Goal: Communication & Community: Share content

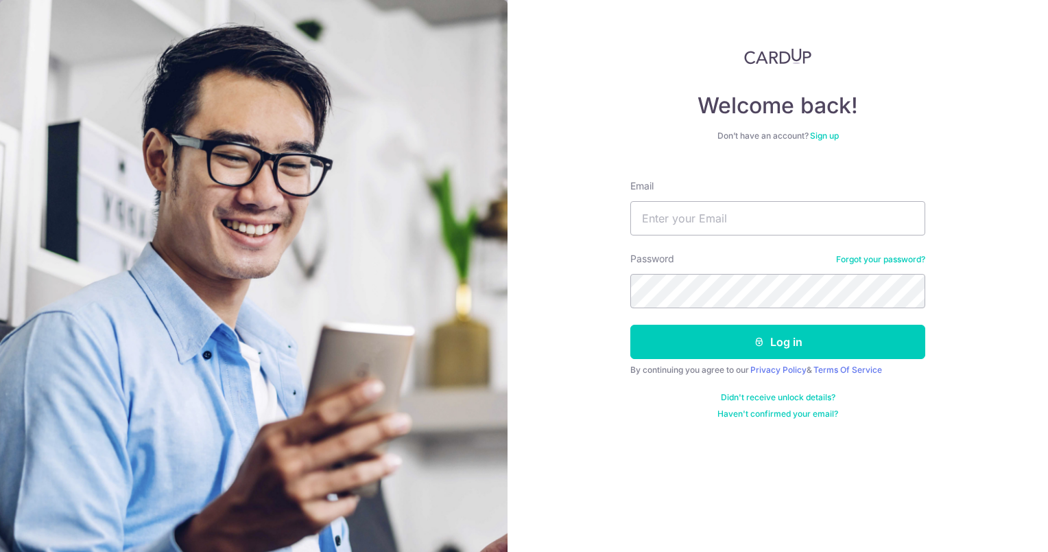
click at [679, 212] on input "Email" at bounding box center [778, 218] width 295 height 34
type input "linxian07@gmail.com"
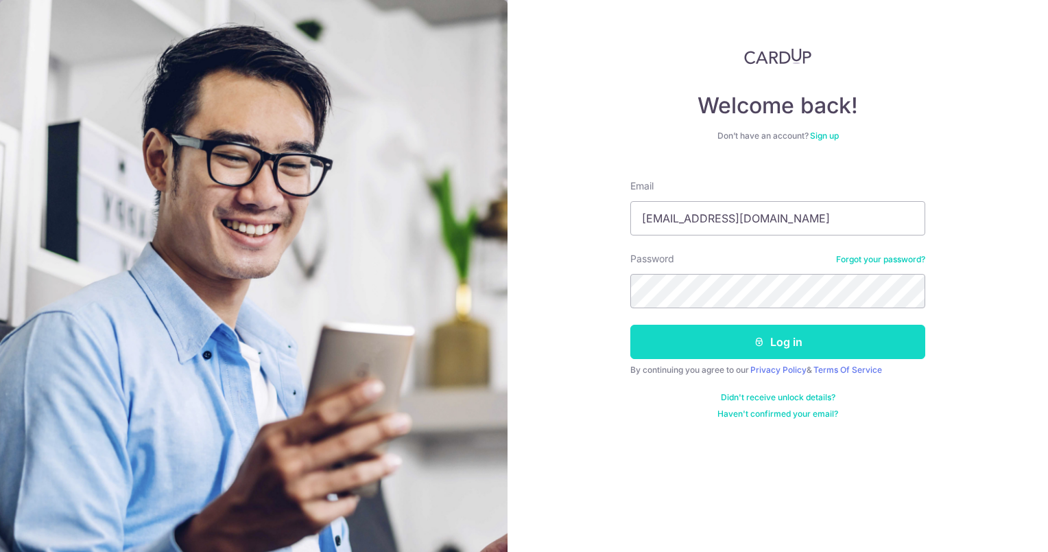
click at [868, 338] on button "Log in" at bounding box center [778, 342] width 295 height 34
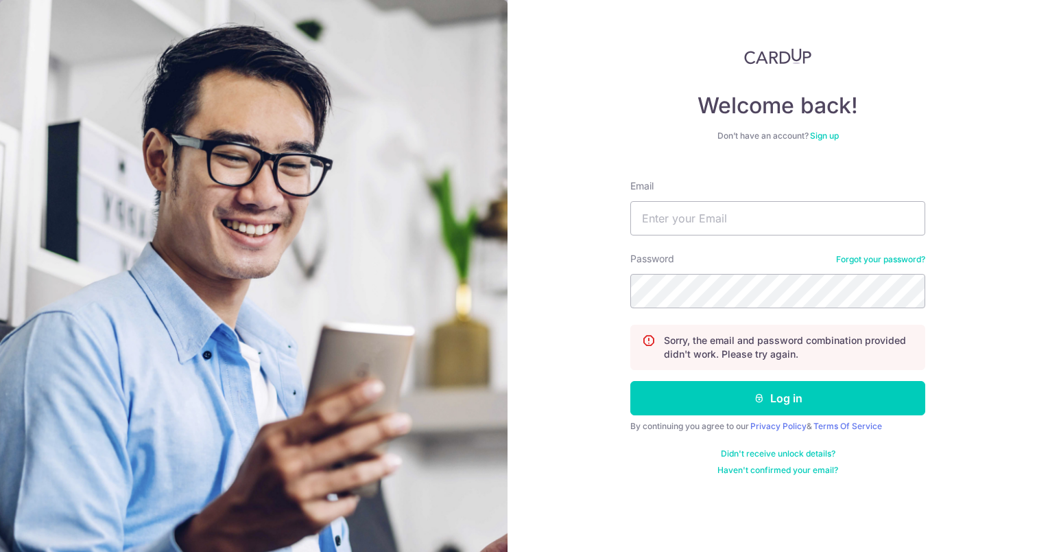
click at [764, 222] on input "Email" at bounding box center [778, 218] width 295 height 34
type input "linxian07@gmail.com"
click at [801, 375] on form "Email linxian07@gmail.com Password Forgot your password? Sorry, the email and p…" at bounding box center [778, 322] width 295 height 307
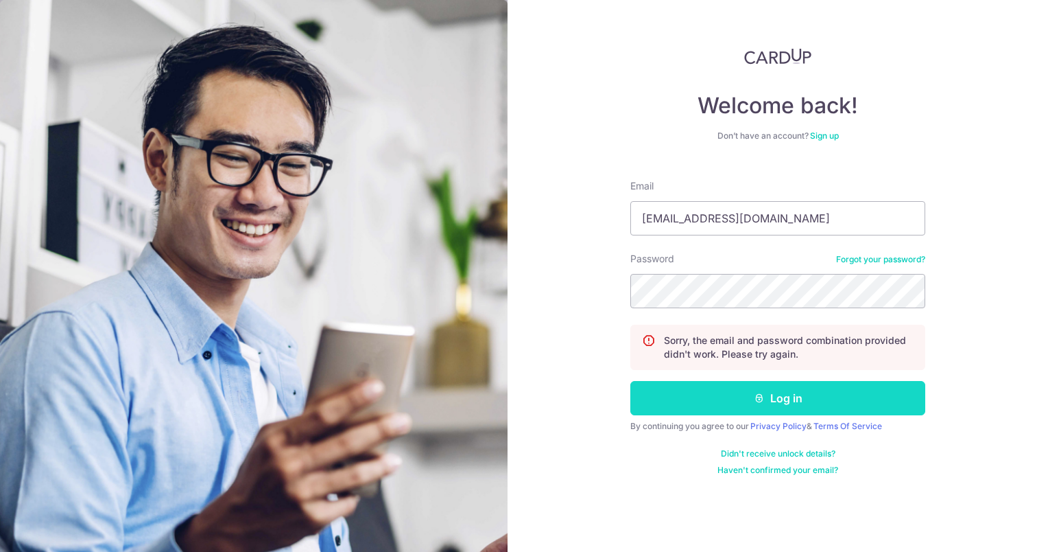
click at [806, 386] on button "Log in" at bounding box center [778, 398] width 295 height 34
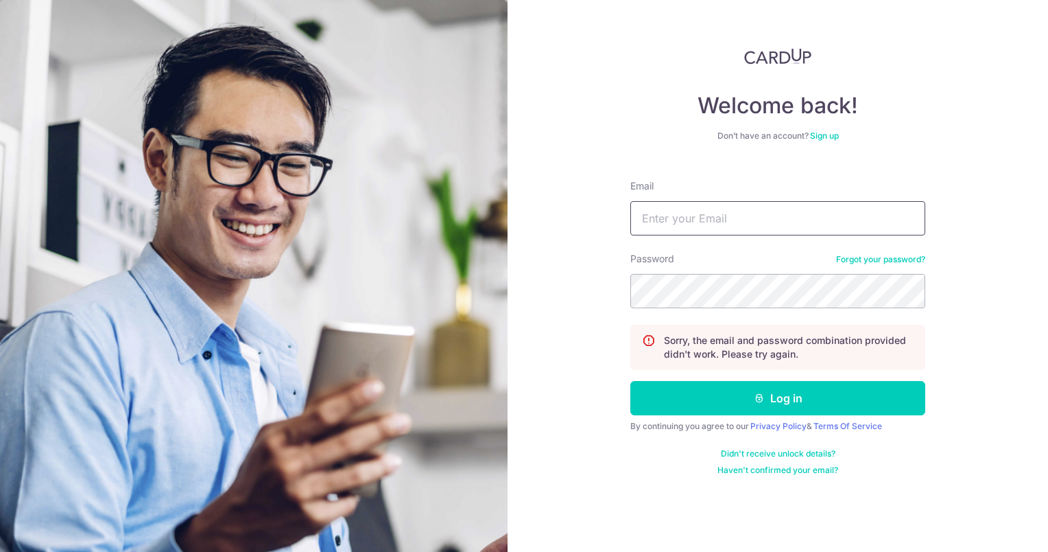
click at [738, 233] on input "Email" at bounding box center [778, 218] width 295 height 34
click at [709, 220] on input "[EMAIL_ADDRESS][DOMAIN_NAME]" at bounding box center [778, 218] width 295 height 34
click at [709, 219] on input "[EMAIL_ADDRESS][DOMAIN_NAME]" at bounding box center [778, 218] width 295 height 34
type input "[EMAIL_ADDRESS][DOMAIN_NAME]"
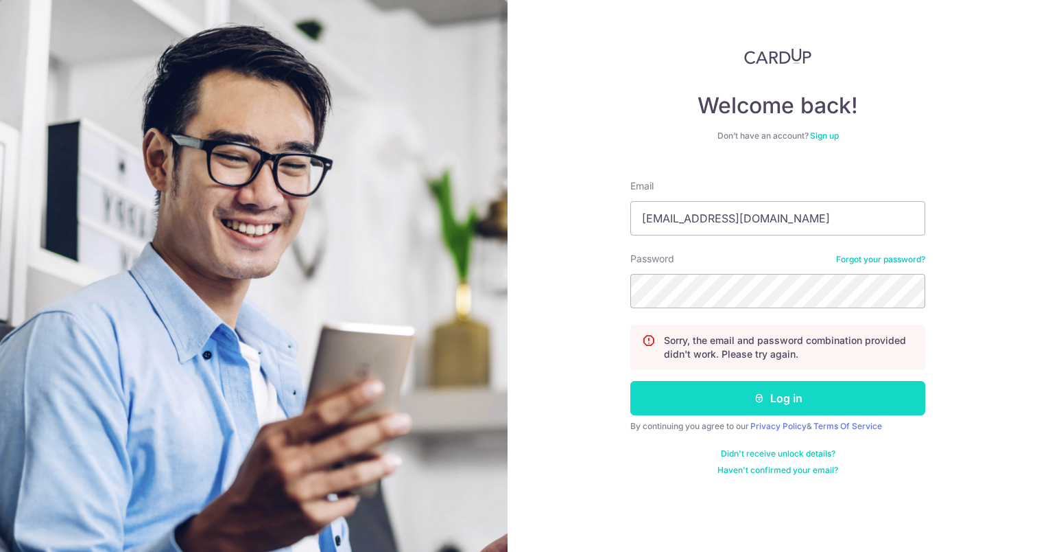
click at [810, 390] on button "Log in" at bounding box center [778, 398] width 295 height 34
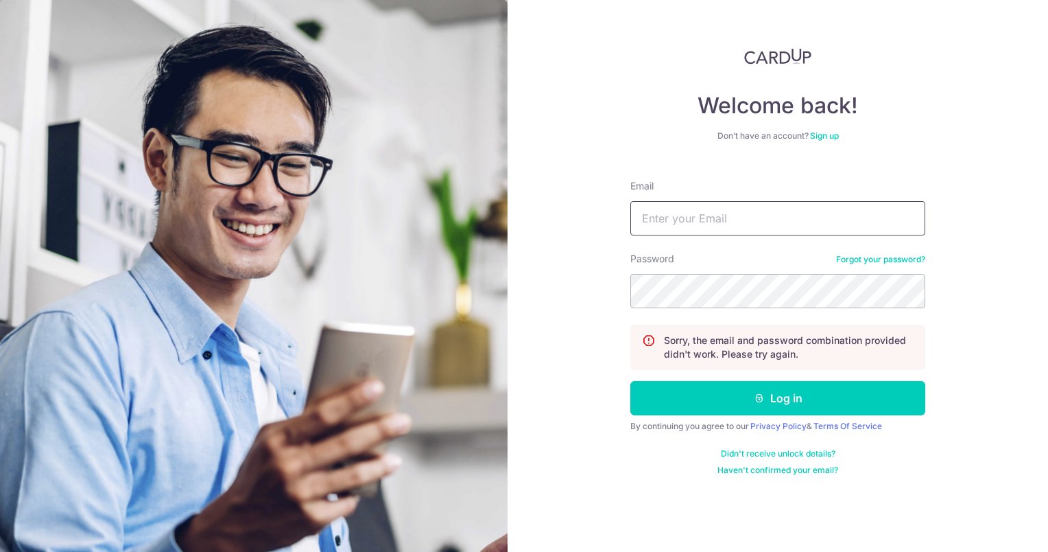
click at [751, 225] on input "Email" at bounding box center [778, 218] width 295 height 34
type input "[EMAIL_ADDRESS][DOMAIN_NAME]"
click at [631, 381] on button "Log in" at bounding box center [778, 398] width 295 height 34
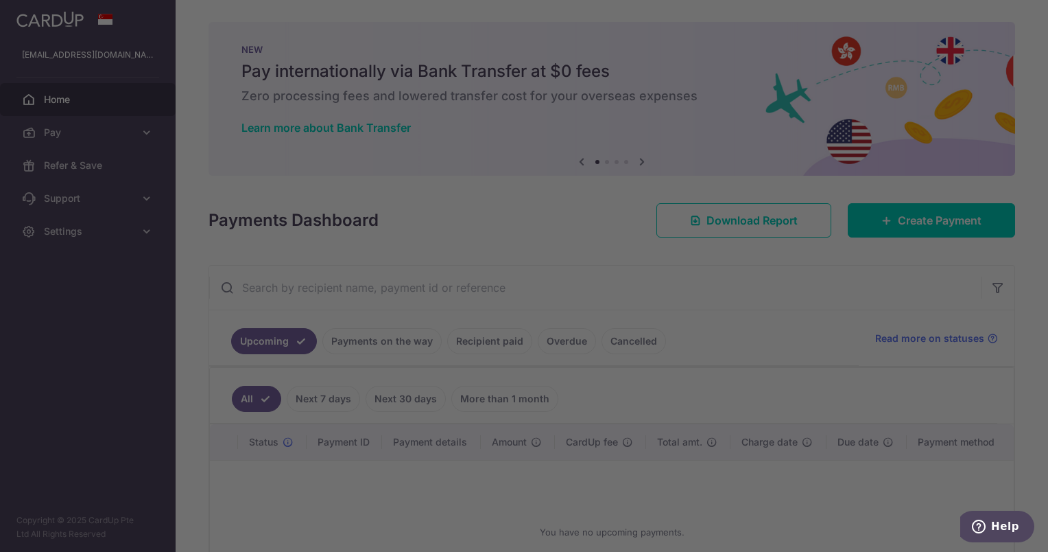
click at [63, 19] on div at bounding box center [529, 278] width 1059 height 557
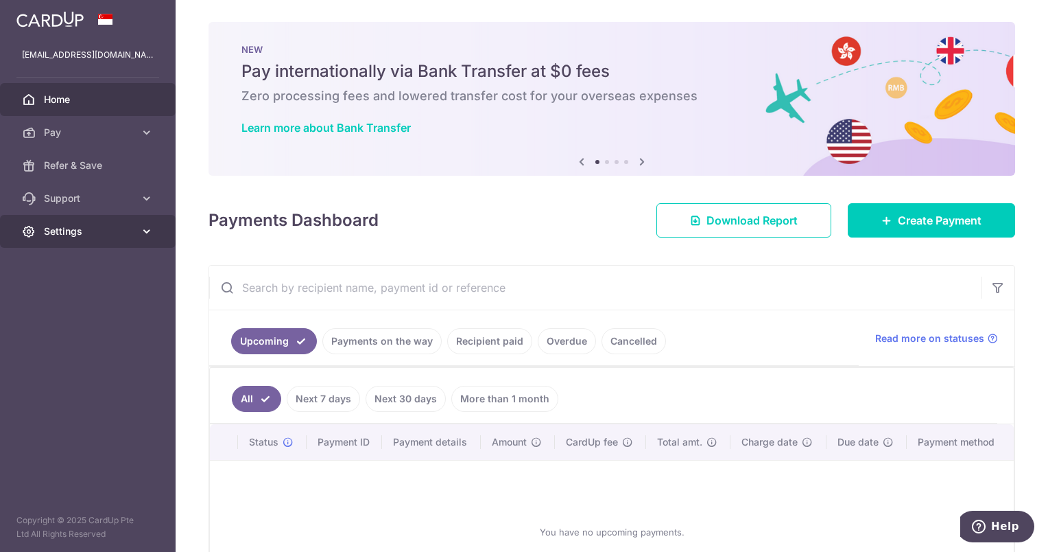
click at [144, 239] on link "Settings" at bounding box center [88, 231] width 176 height 33
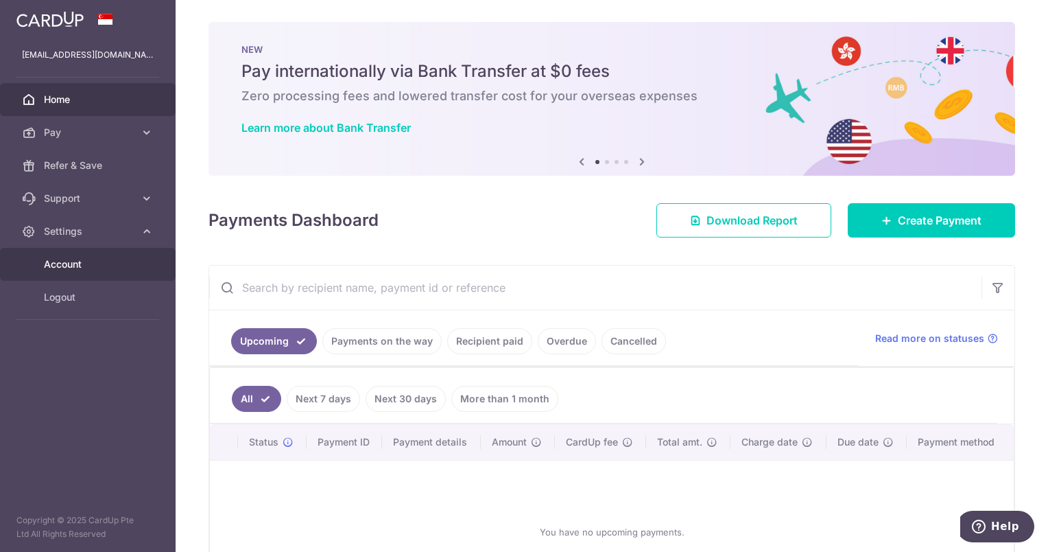
click at [119, 266] on span "Account" at bounding box center [89, 264] width 91 height 14
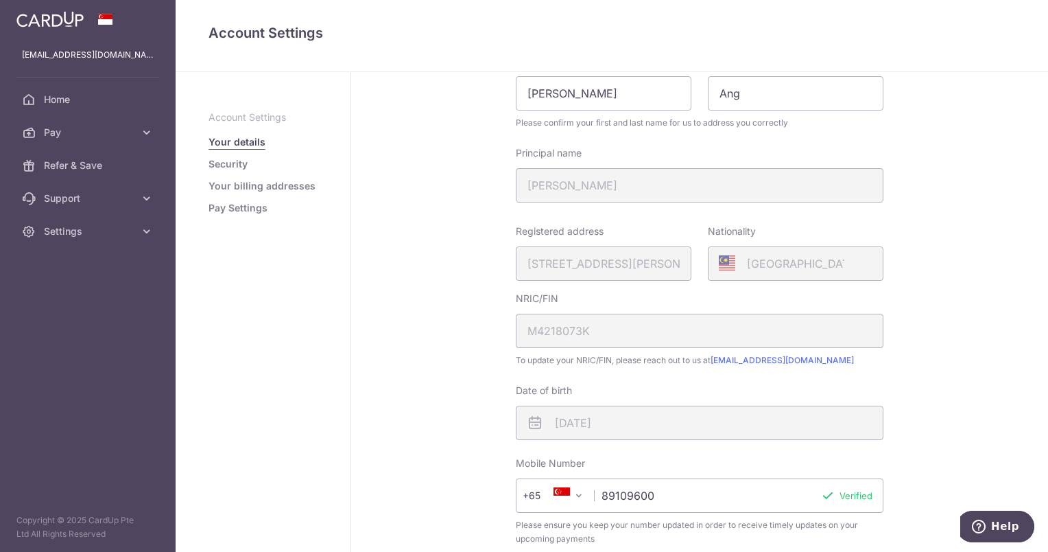
scroll to position [54, 0]
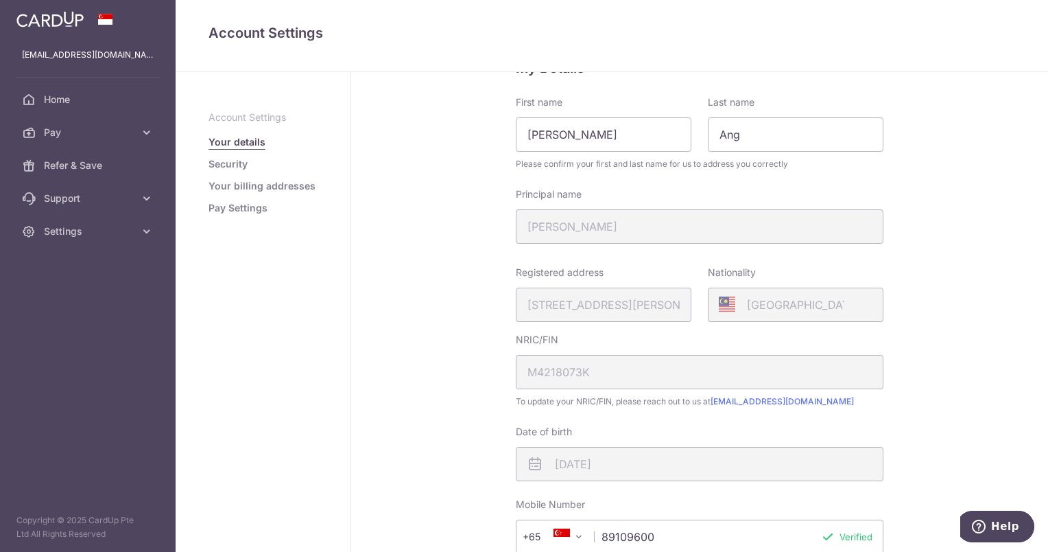
click at [235, 163] on link "Security" at bounding box center [228, 164] width 39 height 14
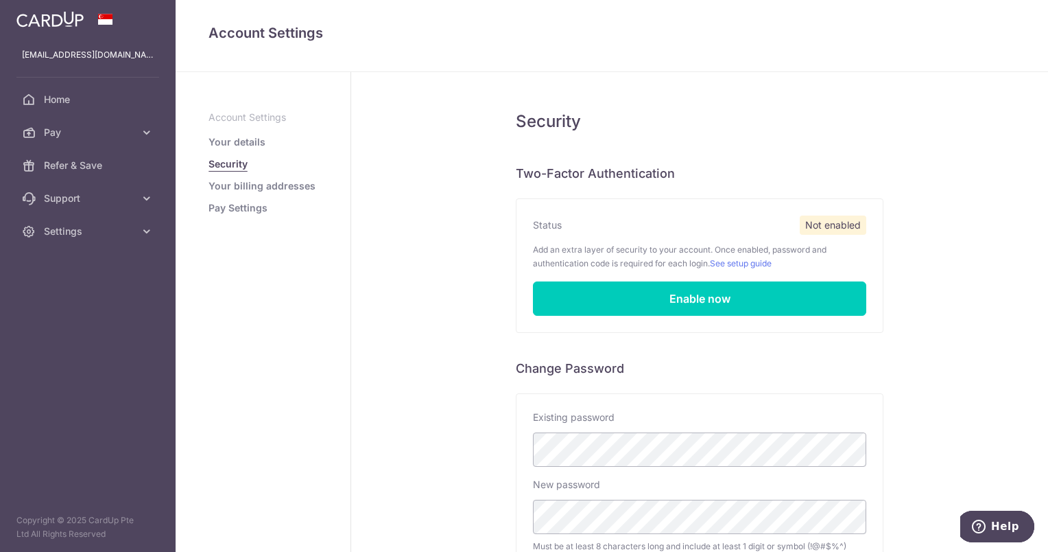
click at [235, 189] on link "Your billing addresses" at bounding box center [262, 186] width 107 height 14
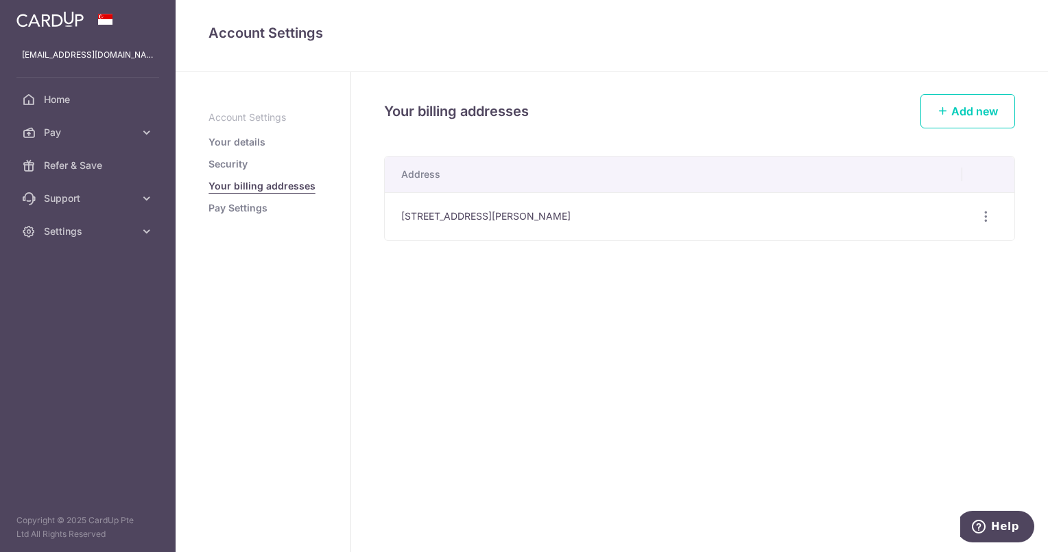
click at [235, 209] on link "Pay Settings" at bounding box center [238, 208] width 59 height 14
click at [248, 213] on link "Pay Settings" at bounding box center [238, 208] width 59 height 14
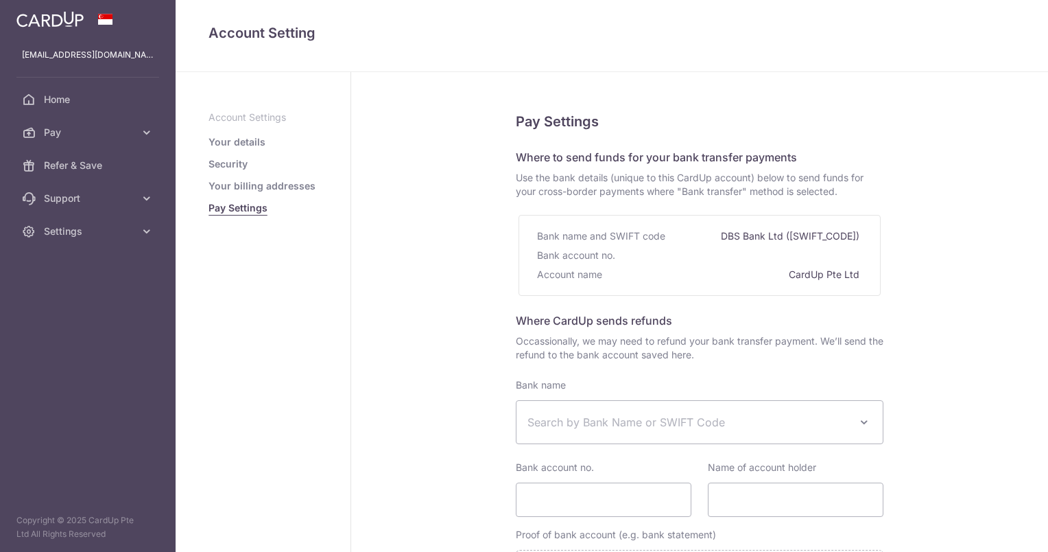
select select
click at [258, 131] on ul "Account Settings Your details Security Your billing addresses Pay Settings" at bounding box center [263, 162] width 109 height 104
click at [256, 136] on link "Your details" at bounding box center [237, 142] width 57 height 14
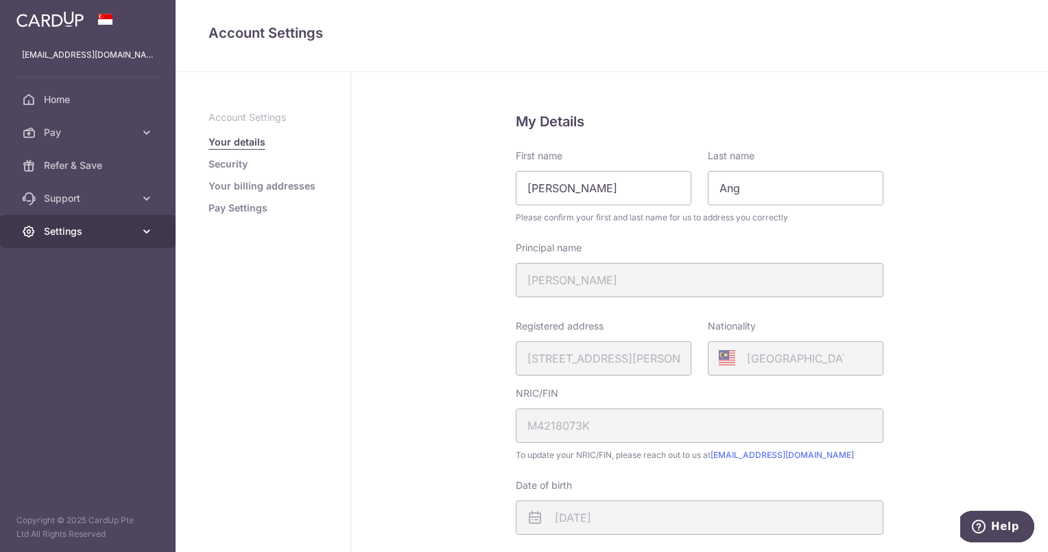
click at [140, 217] on link "Settings" at bounding box center [88, 231] width 176 height 33
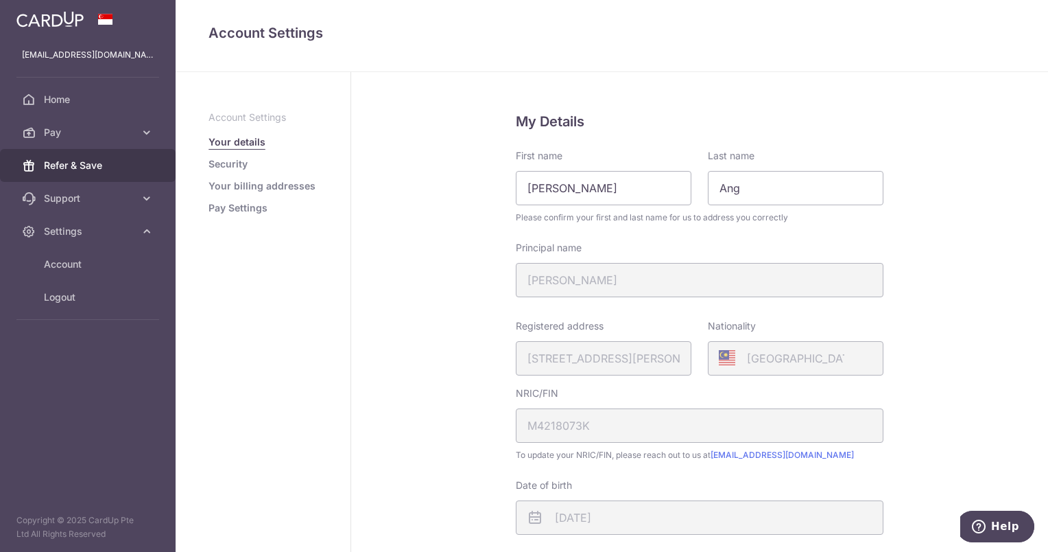
click at [126, 162] on span "Refer & Save" at bounding box center [89, 165] width 91 height 14
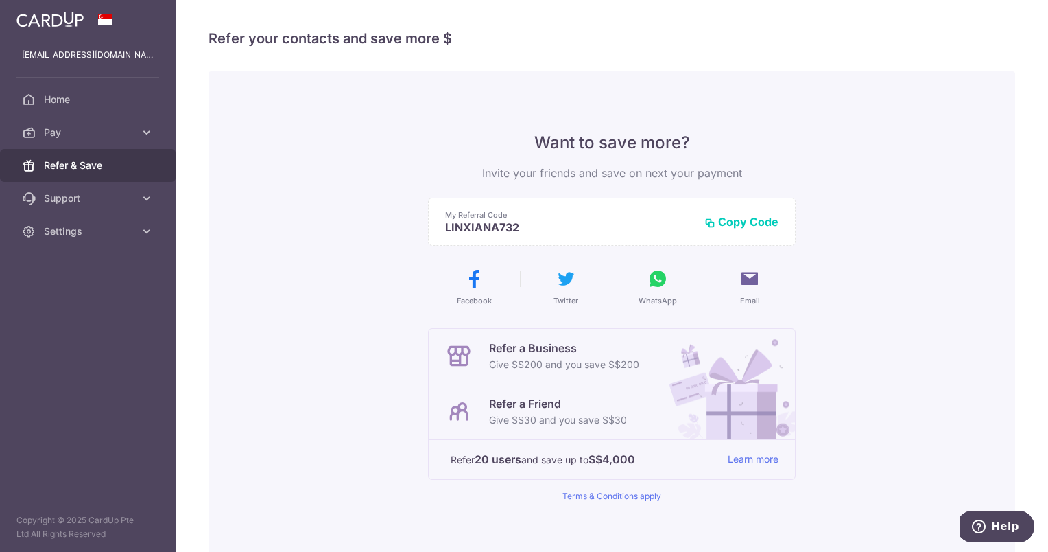
click at [764, 224] on button "Copy Code" at bounding box center [742, 222] width 74 height 14
click at [129, 229] on span "Settings" at bounding box center [89, 231] width 91 height 14
click at [145, 209] on link "Support" at bounding box center [88, 198] width 176 height 33
click at [745, 291] on button "Email" at bounding box center [749, 287] width 81 height 38
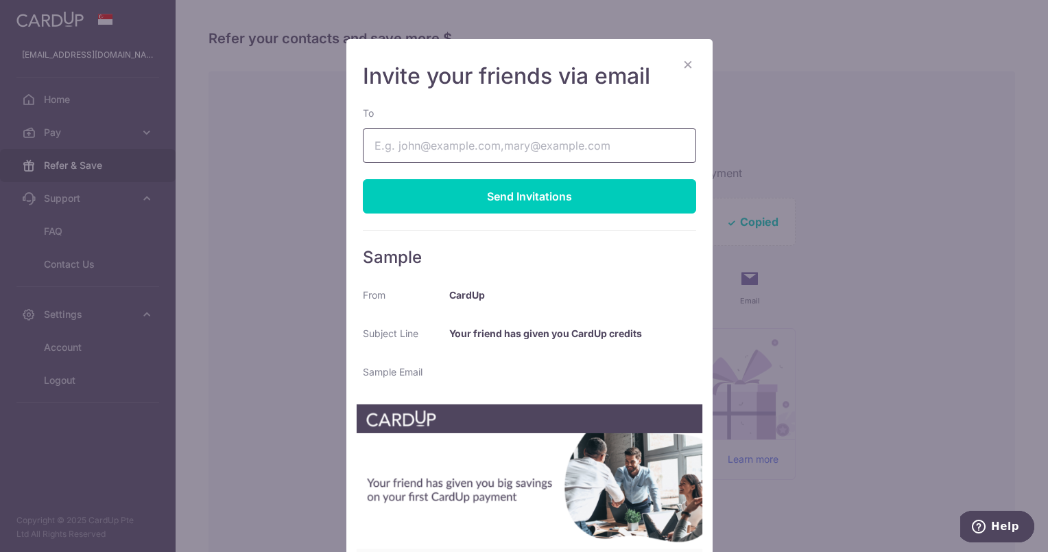
click at [521, 143] on input "To" at bounding box center [529, 145] width 333 height 34
type input "[EMAIL_ADDRESS][DOMAIN_NAME]"
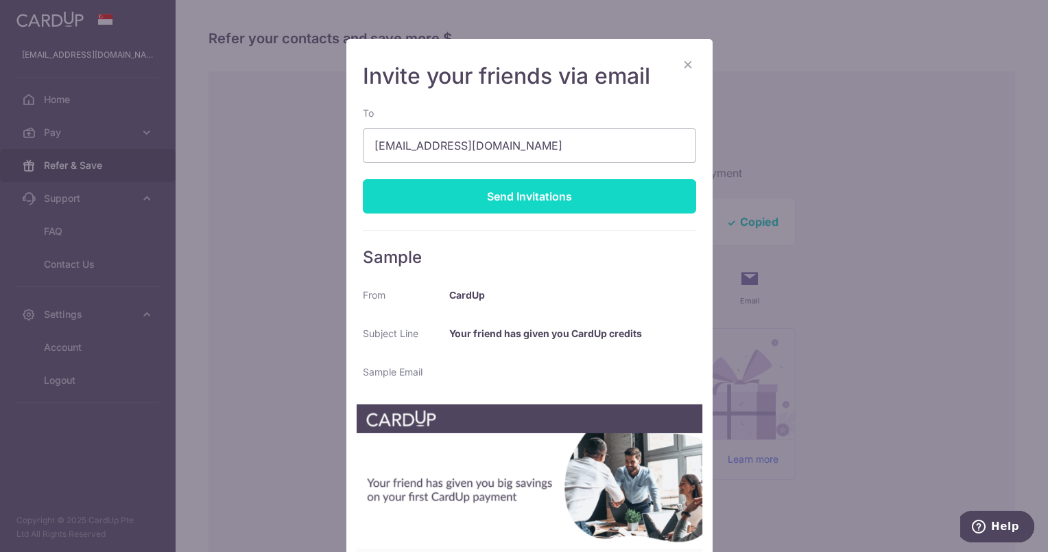
click at [509, 208] on div "Send Invitations" at bounding box center [529, 196] width 333 height 34
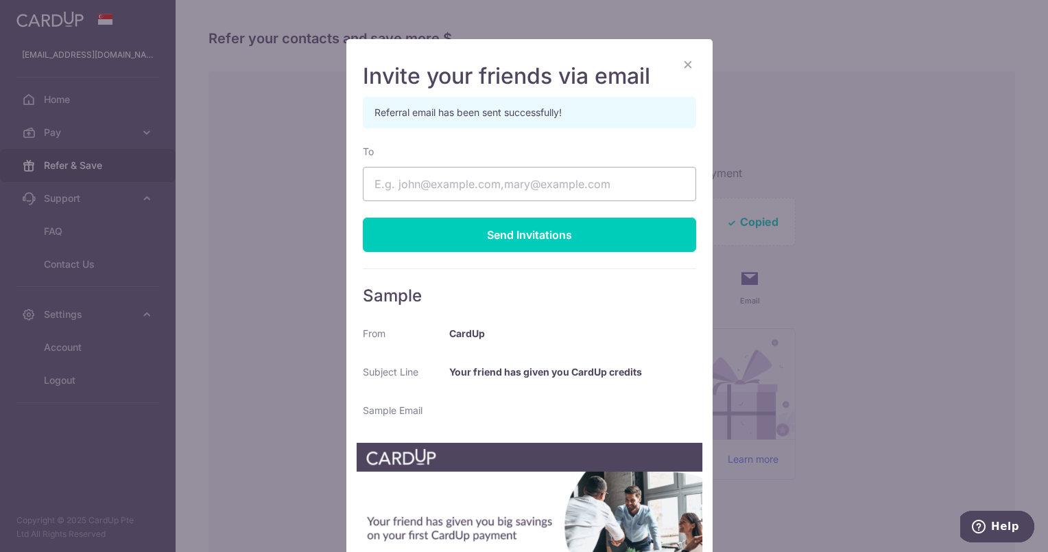
drag, startPoint x: 683, startPoint y: 65, endPoint x: 719, endPoint y: 51, distance: 38.2
click at [683, 64] on button "×" at bounding box center [688, 64] width 16 height 16
